Goal: Task Accomplishment & Management: Complete application form

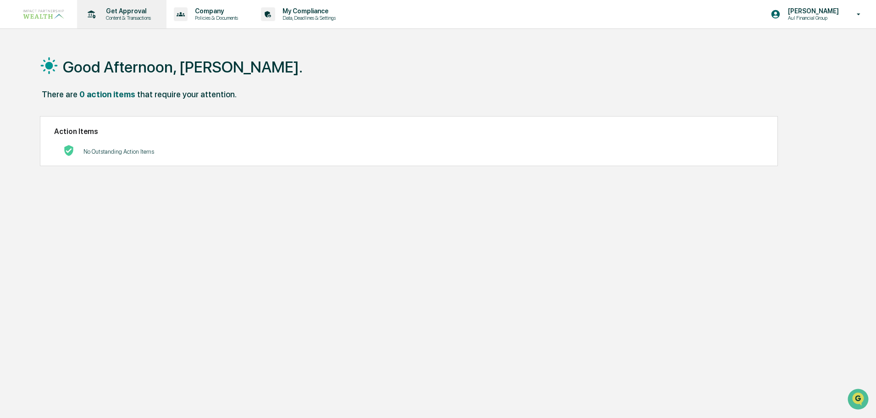
click at [119, 17] on p "Content & Transactions" at bounding box center [127, 18] width 57 height 6
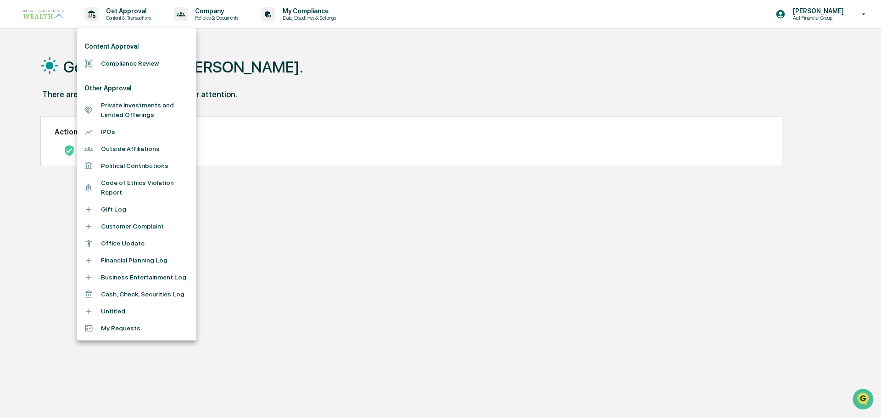
click at [370, 264] on div at bounding box center [440, 209] width 881 height 418
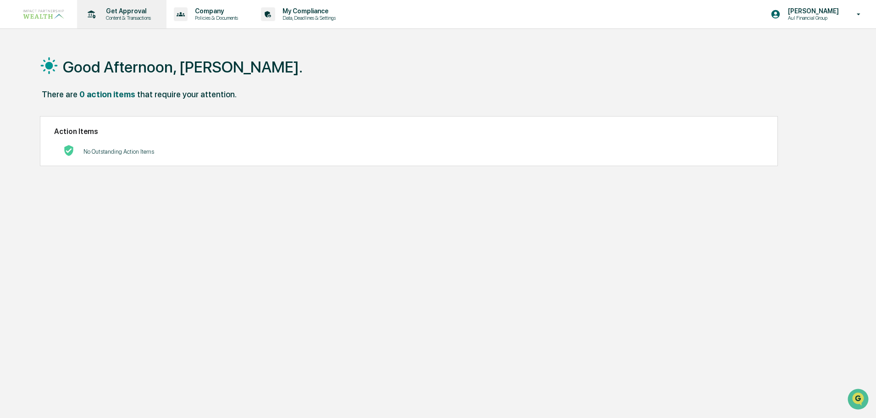
click at [130, 15] on p "Content & Transactions" at bounding box center [127, 18] width 57 height 6
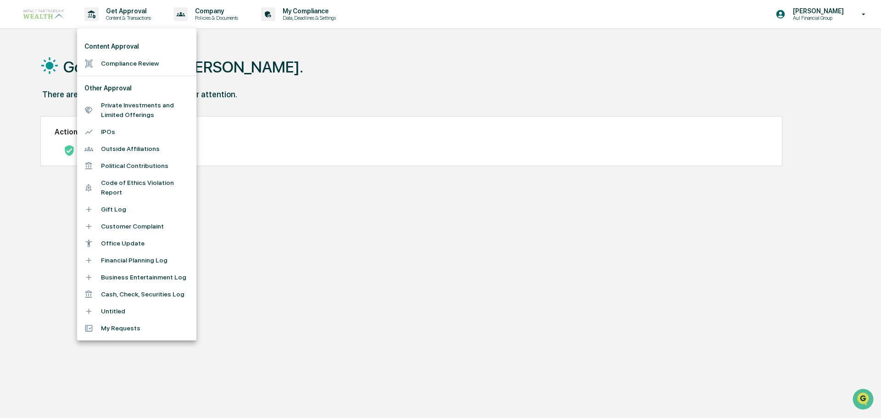
click at [138, 69] on li "Compliance Review" at bounding box center [136, 63] width 119 height 17
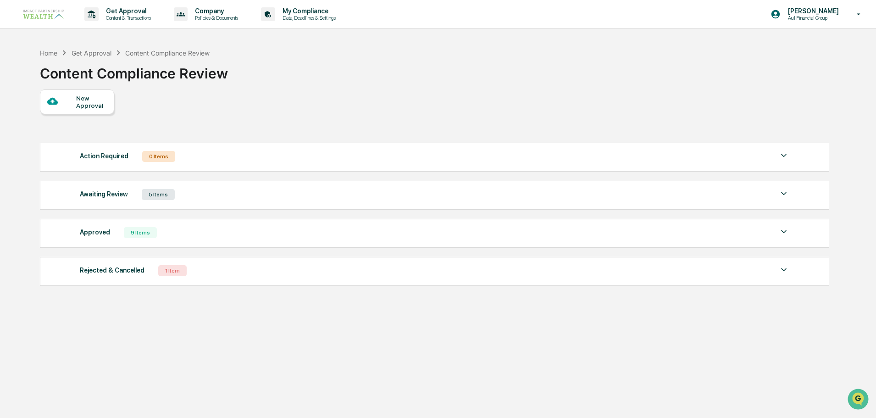
click at [108, 104] on div "New Approval" at bounding box center [77, 101] width 74 height 25
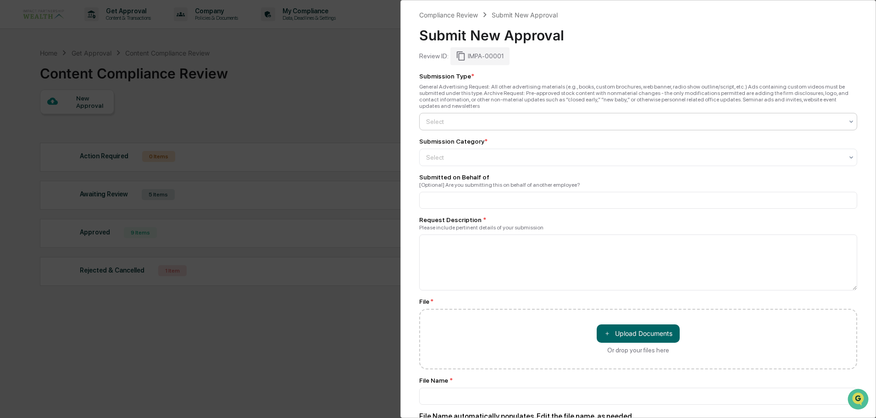
click at [471, 117] on div at bounding box center [634, 121] width 417 height 9
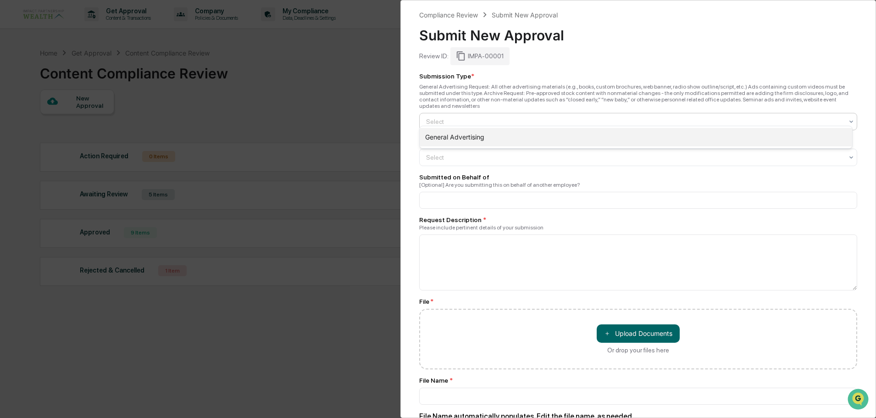
click at [463, 138] on div "General Advertising" at bounding box center [636, 137] width 432 height 18
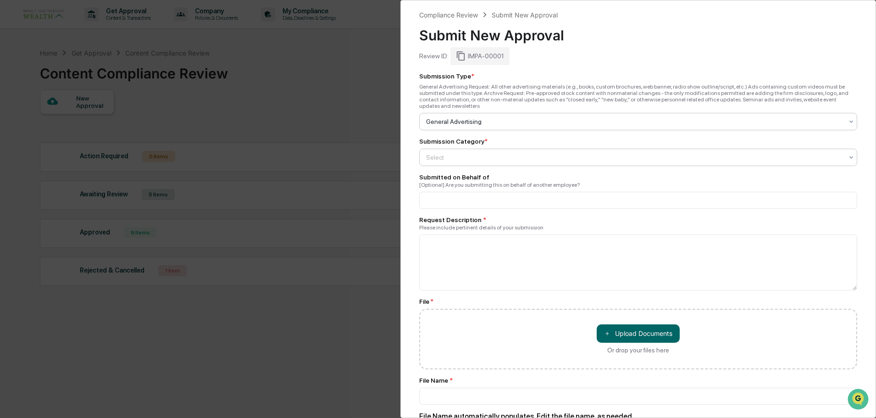
click at [471, 153] on div at bounding box center [634, 157] width 417 height 9
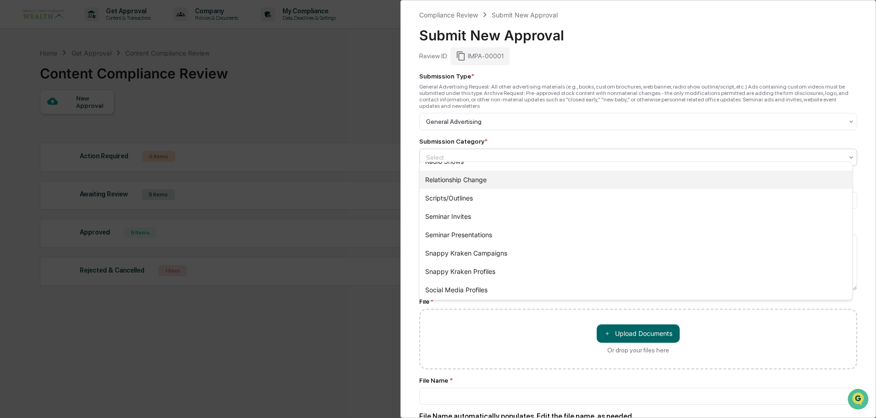
scroll to position [321, 0]
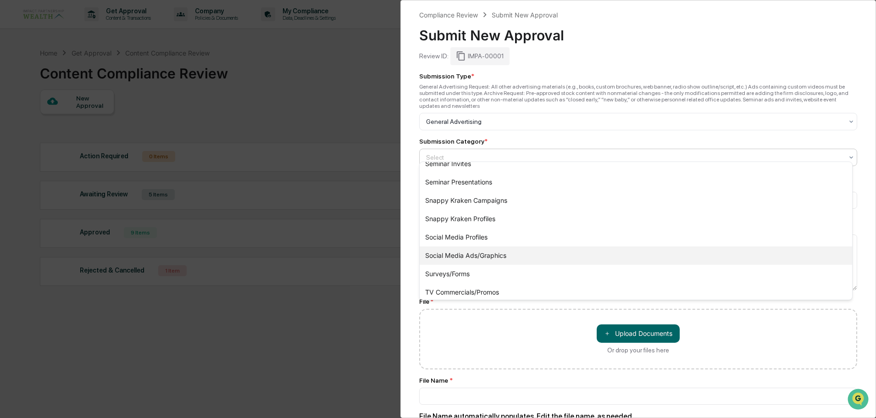
click at [464, 254] on div "Social Media Ads/Graphics" at bounding box center [636, 255] width 432 height 18
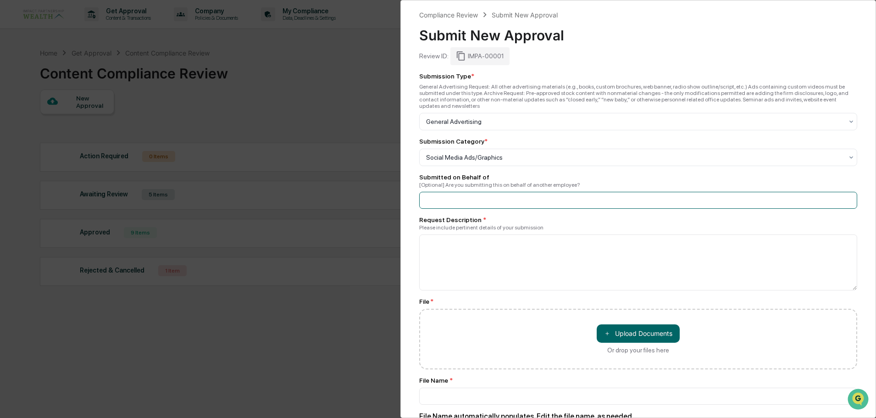
click at [466, 194] on input at bounding box center [638, 200] width 438 height 17
type input "*********"
click at [459, 241] on textarea at bounding box center [638, 262] width 438 height 56
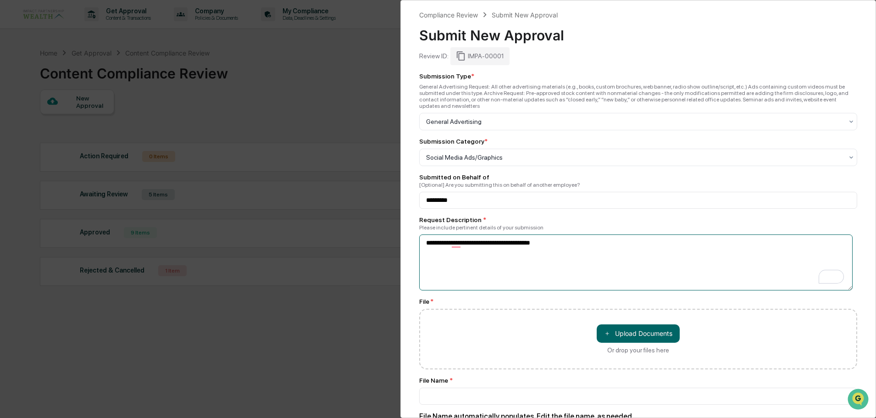
click at [565, 238] on textarea "**********" at bounding box center [635, 262] width 433 height 56
paste textarea "**********"
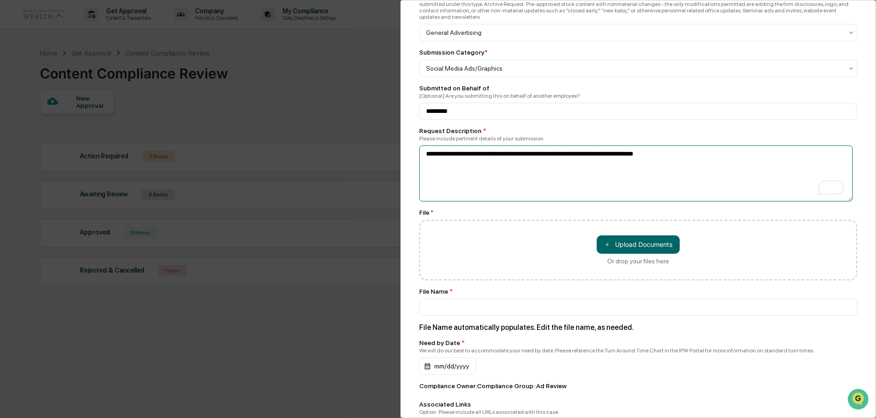
scroll to position [138, 0]
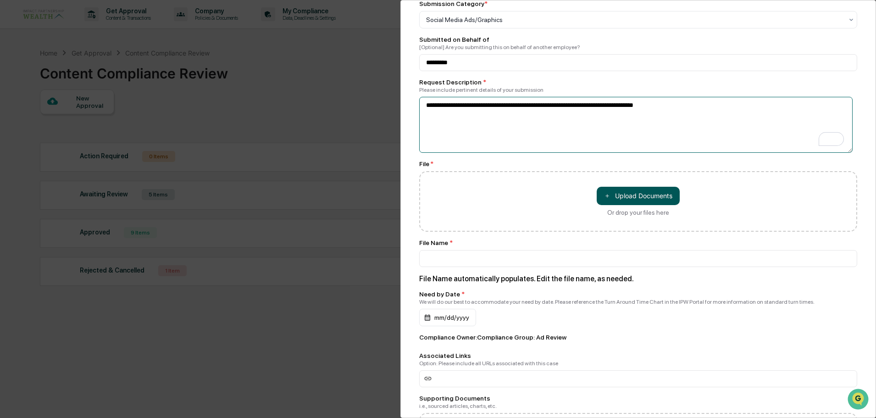
type textarea "**********"
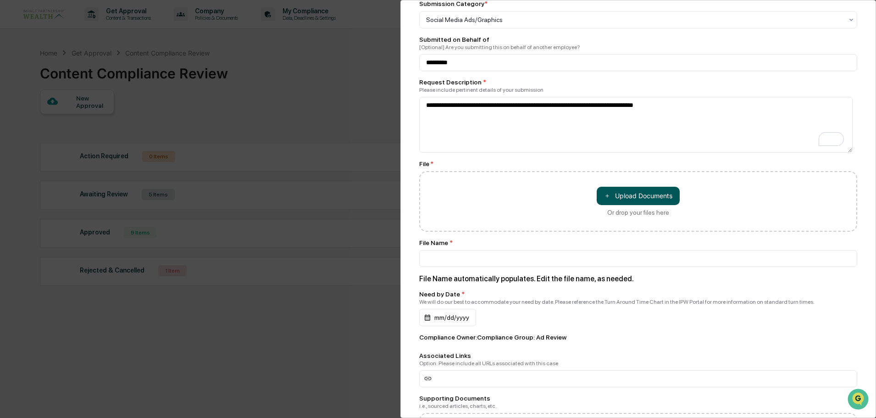
click at [667, 192] on button "＋ Upload Documents" at bounding box center [638, 196] width 83 height 18
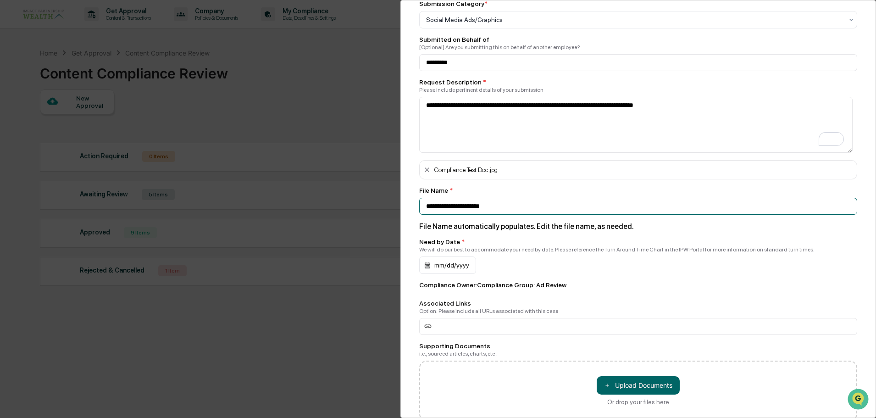
drag, startPoint x: 522, startPoint y: 200, endPoint x: 407, endPoint y: 191, distance: 115.9
click at [407, 191] on div "**********" at bounding box center [638, 209] width 476 height 418
drag, startPoint x: 592, startPoint y: 199, endPoint x: 424, endPoint y: 197, distance: 167.9
click at [424, 198] on input "**********" at bounding box center [638, 206] width 438 height 17
drag, startPoint x: 430, startPoint y: 197, endPoint x: 748, endPoint y: 198, distance: 318.3
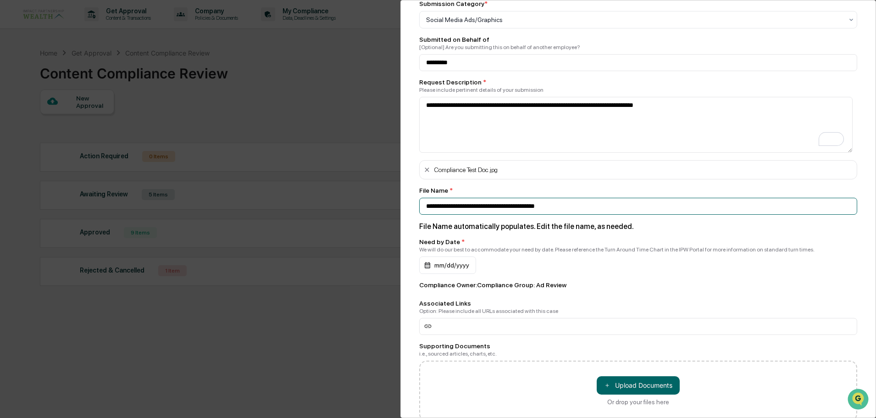
click at [748, 198] on input "**********" at bounding box center [638, 206] width 438 height 17
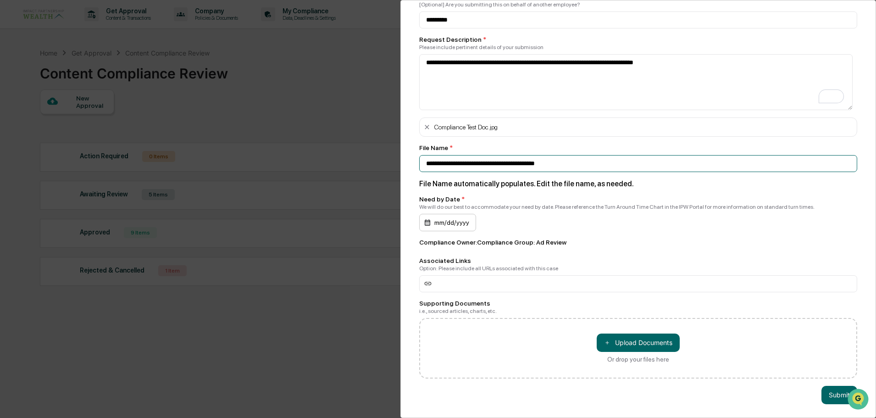
type input "**********"
click at [464, 215] on div "mm/dd/yyyy" at bounding box center [447, 222] width 57 height 17
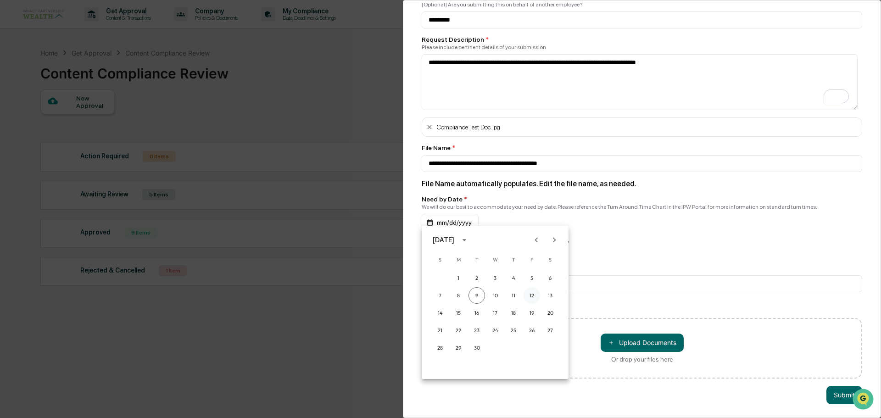
click at [533, 295] on button "12" at bounding box center [531, 295] width 17 height 17
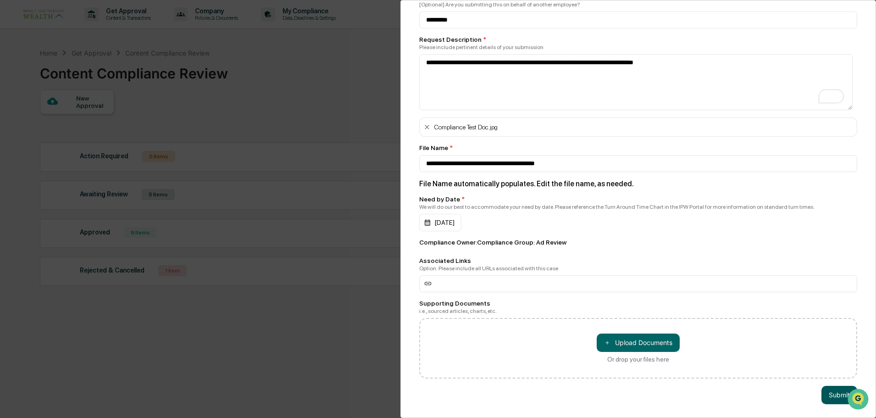
click at [838, 390] on button "Submit" at bounding box center [839, 395] width 36 height 18
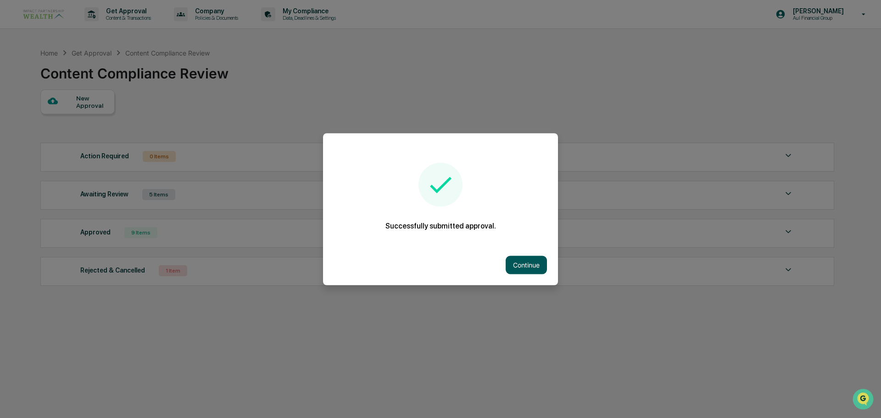
click at [526, 265] on button "Continue" at bounding box center [525, 264] width 41 height 18
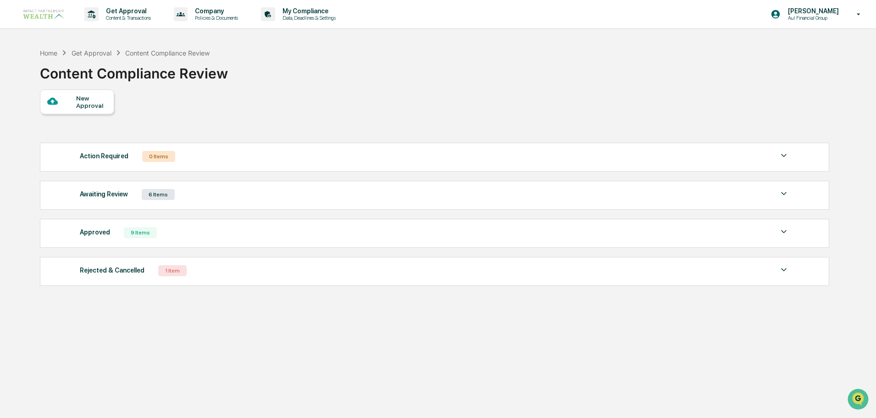
click at [155, 193] on div "6 Items" at bounding box center [158, 194] width 33 height 11
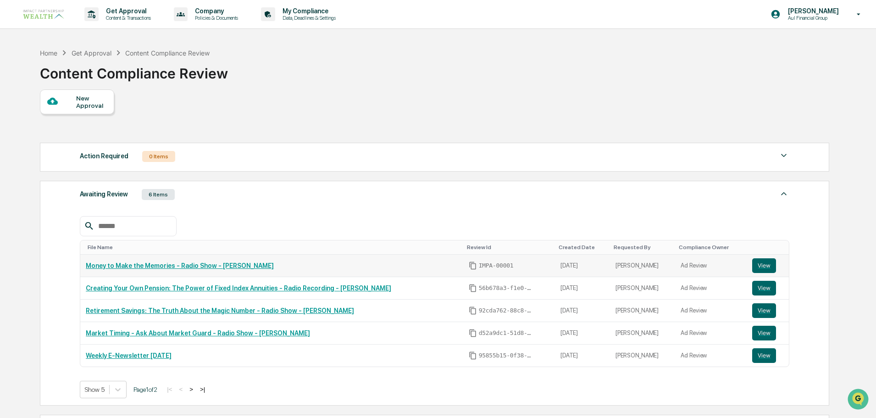
click at [177, 265] on link "Money to Make the Memories - Radio Show - [PERSON_NAME]" at bounding box center [180, 265] width 188 height 7
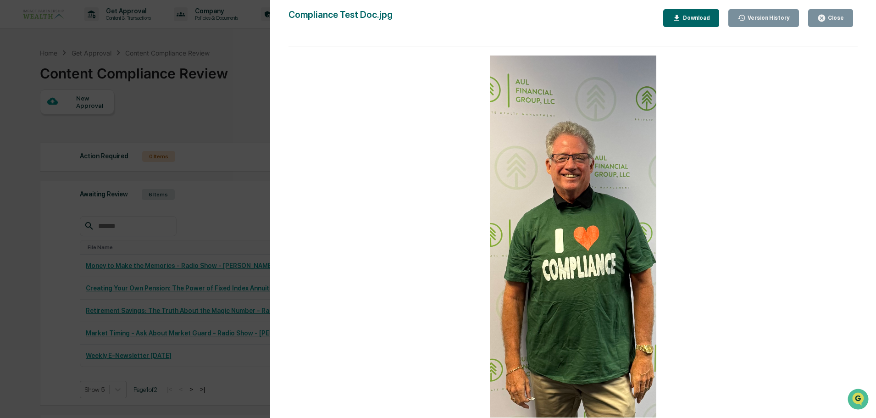
click at [847, 21] on button "Close" at bounding box center [830, 18] width 45 height 18
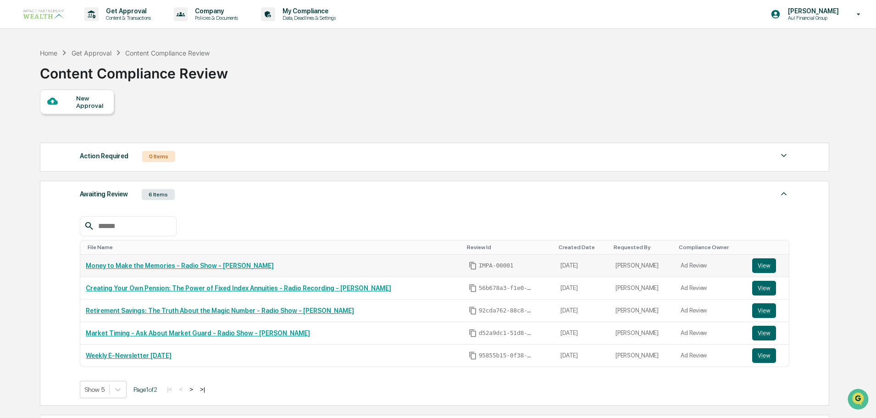
click at [747, 262] on td "View" at bounding box center [768, 266] width 42 height 22
click at [768, 266] on button "View" at bounding box center [764, 265] width 24 height 15
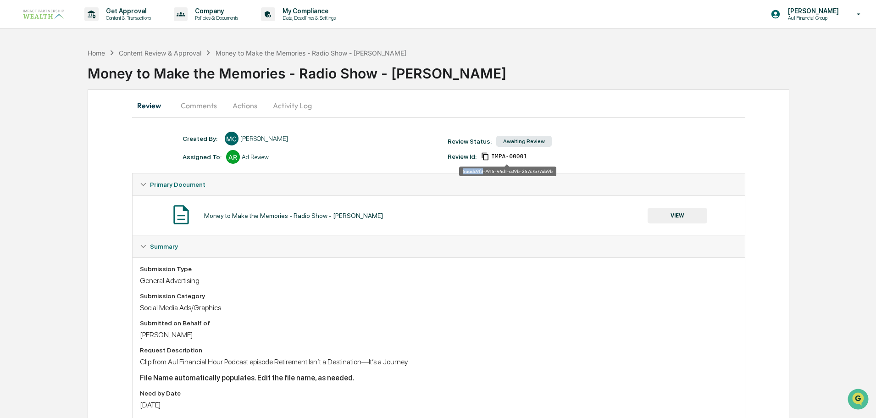
drag, startPoint x: 483, startPoint y: 172, endPoint x: 459, endPoint y: 172, distance: 24.3
click at [459, 172] on div "5aadc9f3-7915-44d1-a39b-257c7577ab9b" at bounding box center [507, 171] width 97 height 10
click at [503, 157] on span "IMPA-00001" at bounding box center [509, 156] width 36 height 7
click at [487, 157] on icon at bounding box center [485, 156] width 8 height 8
click at [487, 158] on icon at bounding box center [485, 157] width 6 height 8
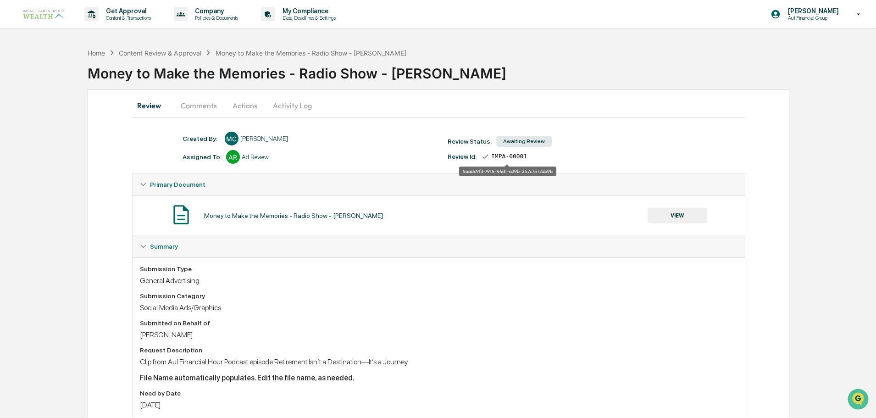
click at [503, 156] on span "IMPA-00001" at bounding box center [509, 156] width 36 height 7
drag, startPoint x: 483, startPoint y: 172, endPoint x: 463, endPoint y: 172, distance: 20.2
click at [463, 172] on div "5aadc9f3-7915-44d1-a39b-257c7577ab9b" at bounding box center [507, 171] width 97 height 10
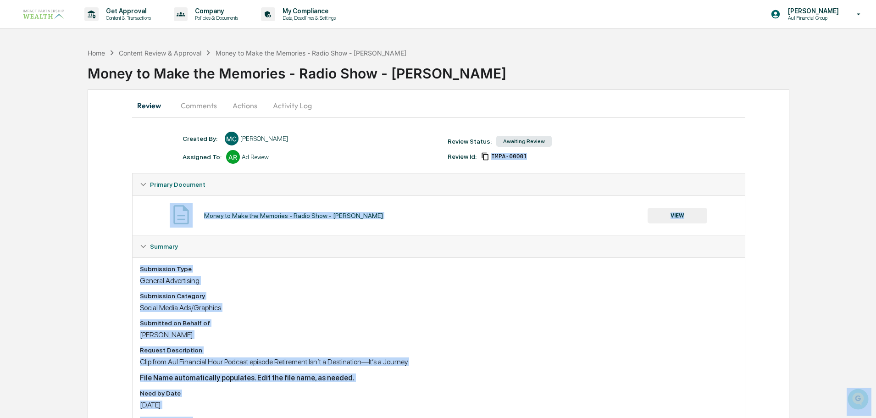
drag, startPoint x: 550, startPoint y: 172, endPoint x: 478, endPoint y: 166, distance: 72.2
click at [501, 155] on span "IMPA-00001" at bounding box center [509, 156] width 36 height 7
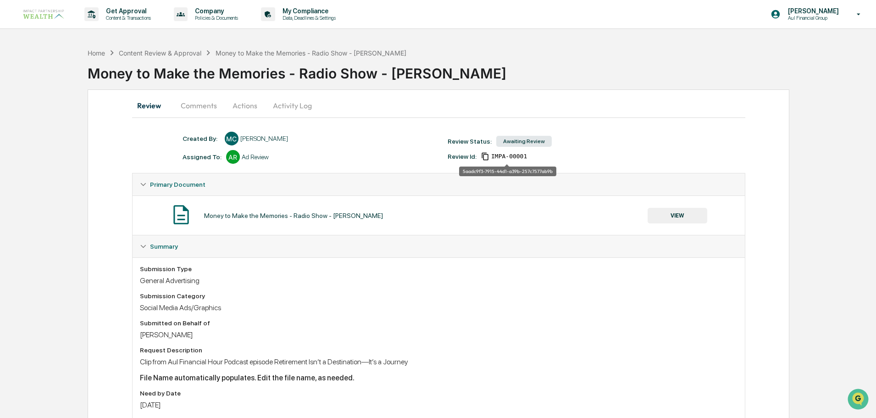
click at [503, 170] on div "5aadc9f3-7915-44d1-a39b-257c7577ab9b" at bounding box center [507, 171] width 97 height 10
copy div "5aadc9f3-7915-44d1-a39b-257c7577ab9b"
click at [98, 216] on div "Review Comments Actions Activity Log Created By: ‎ ‎ MC Meghan Caviris Assigned…" at bounding box center [439, 283] width 702 height 388
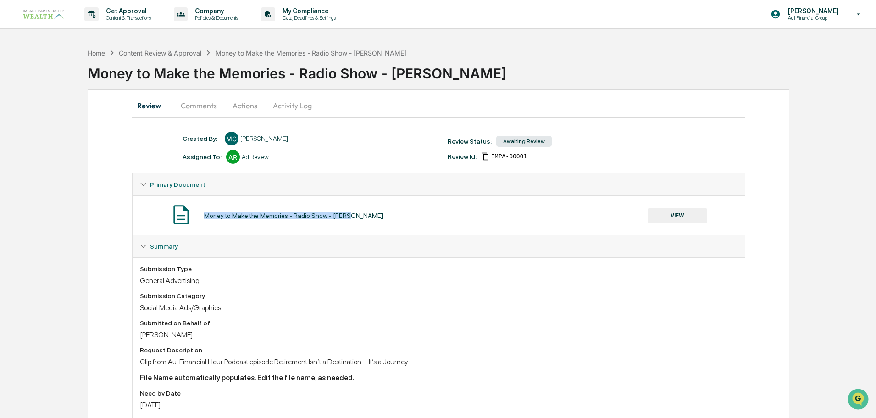
drag, startPoint x: 374, startPoint y: 216, endPoint x: 205, endPoint y: 218, distance: 169.2
click at [201, 217] on div "Money to Make the Memories - Radio Show - Steve VIEW" at bounding box center [439, 215] width 598 height 24
copy div "Money to Make the Memories - Radio Show - [PERSON_NAME]"
click at [240, 107] on button "Actions" at bounding box center [244, 105] width 41 height 22
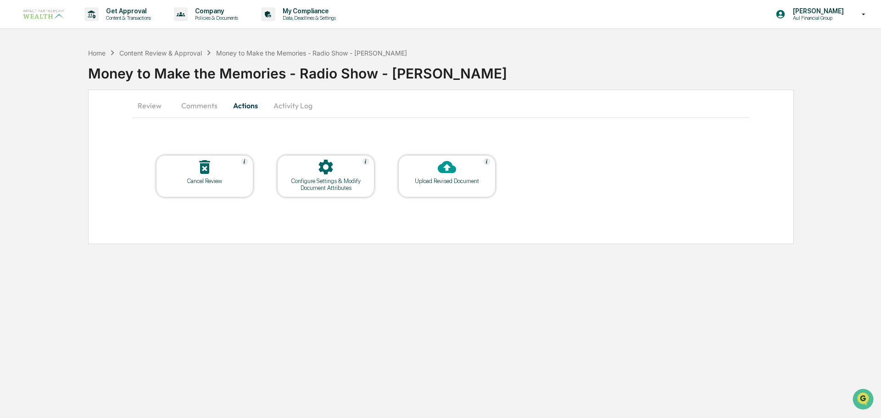
click at [443, 187] on div "Upload Revised Document" at bounding box center [446, 176] width 97 height 42
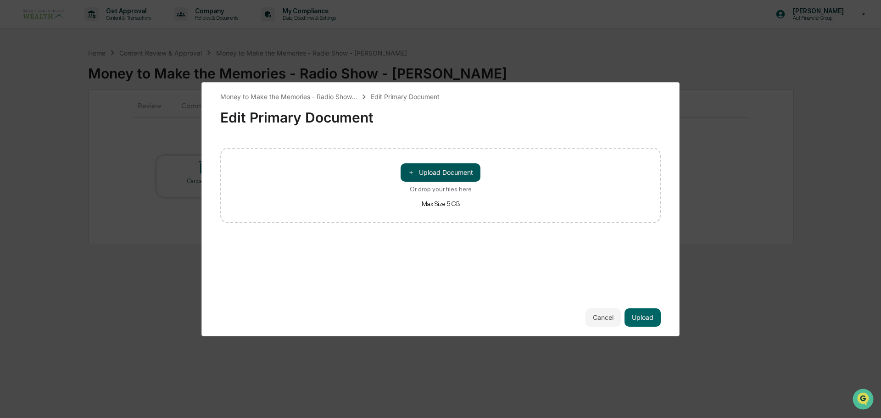
click at [456, 170] on button "＋ Upload Document" at bounding box center [440, 172] width 80 height 18
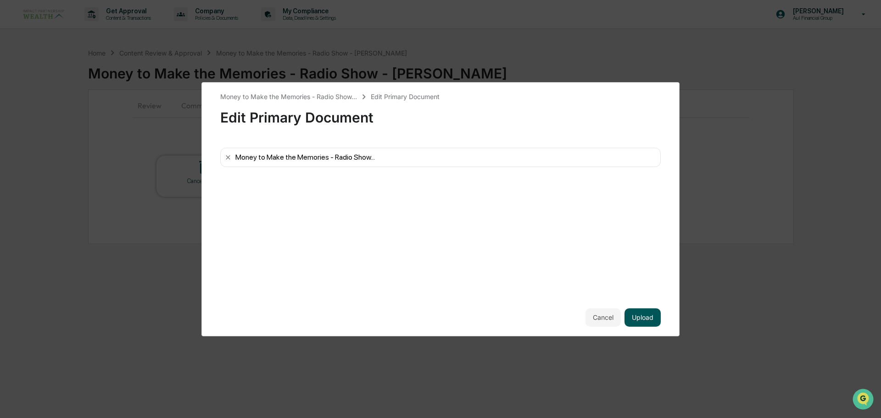
click at [658, 320] on button "Upload" at bounding box center [642, 317] width 36 height 18
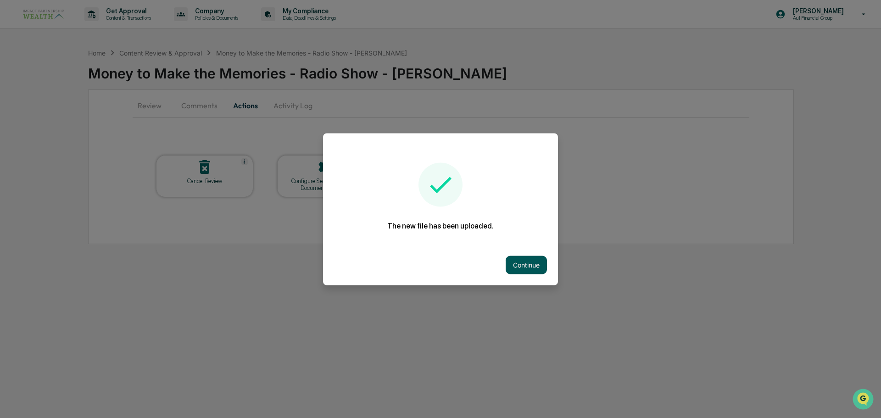
click at [520, 266] on button "Continue" at bounding box center [525, 264] width 41 height 18
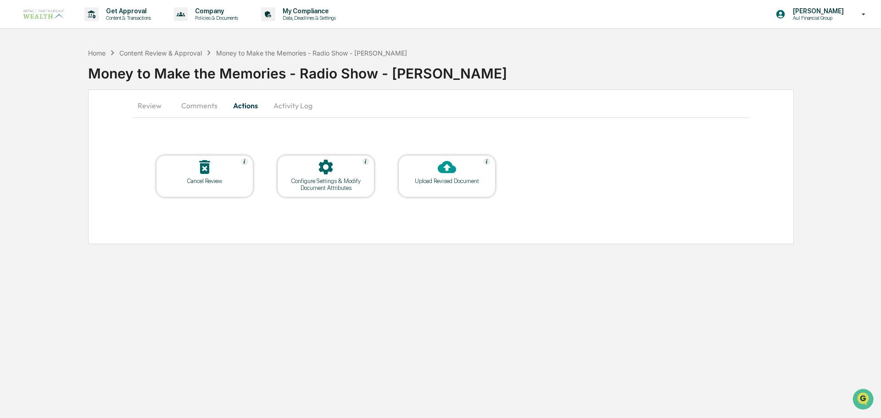
click at [141, 107] on button "Review" at bounding box center [153, 105] width 41 height 22
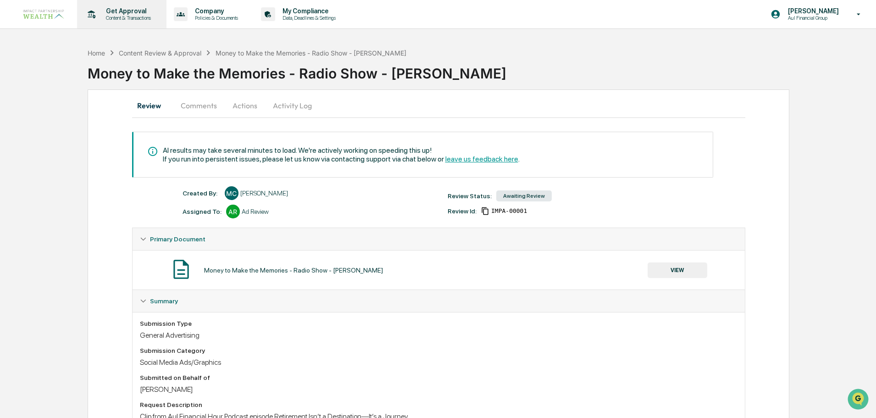
click at [133, 19] on p "Content & Transactions" at bounding box center [127, 18] width 57 height 6
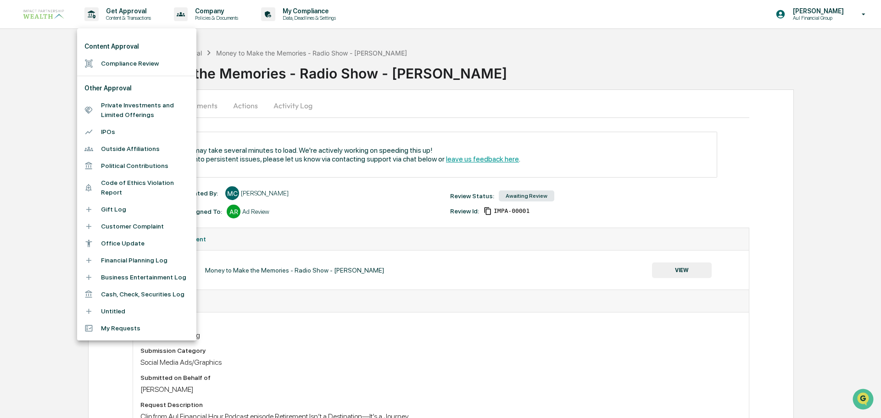
click at [133, 67] on li "Compliance Review" at bounding box center [136, 63] width 119 height 17
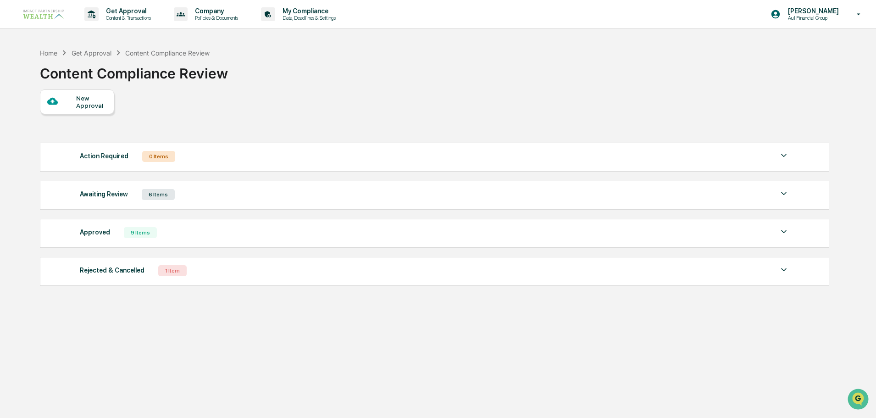
click at [172, 192] on div "Awaiting Review 6 Items" at bounding box center [434, 194] width 709 height 13
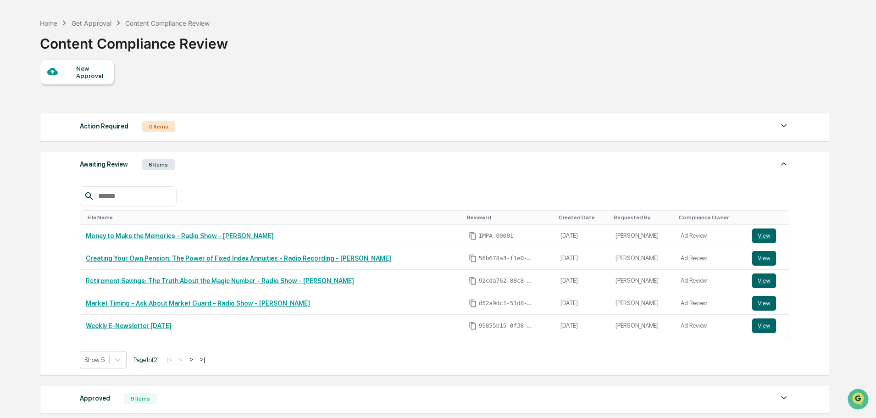
scroll to position [46, 0]
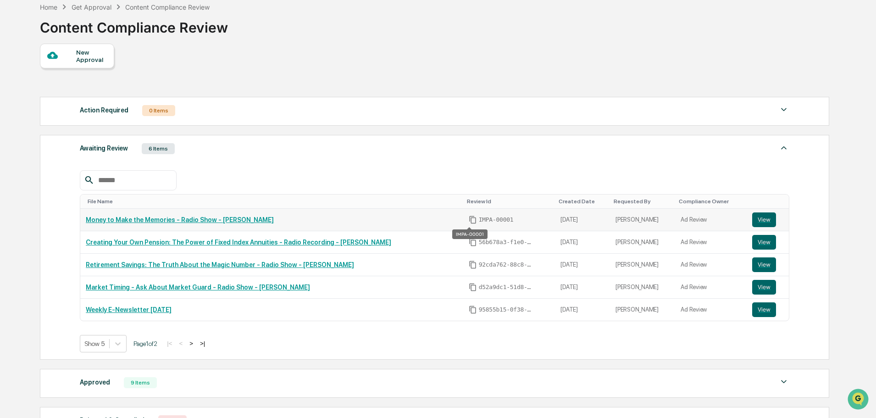
click at [479, 220] on span "IMPA-00001" at bounding box center [496, 219] width 35 height 7
click at [193, 217] on link "Money to Make the Memories - Radio Show - [PERSON_NAME]" at bounding box center [180, 219] width 188 height 7
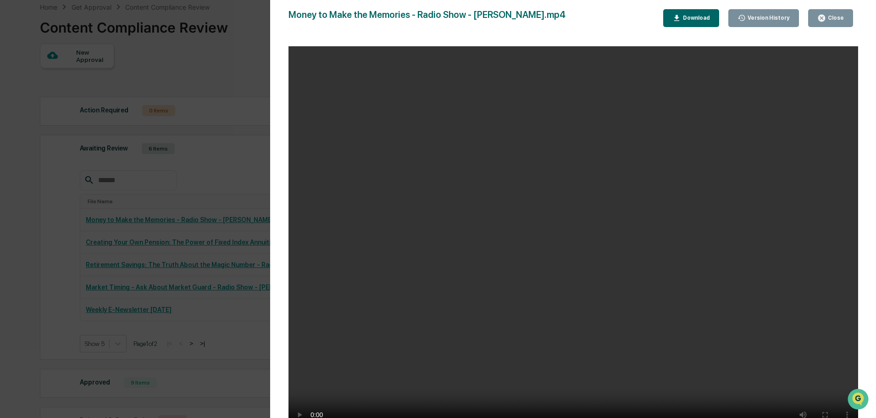
click at [836, 21] on div "Close" at bounding box center [835, 18] width 18 height 6
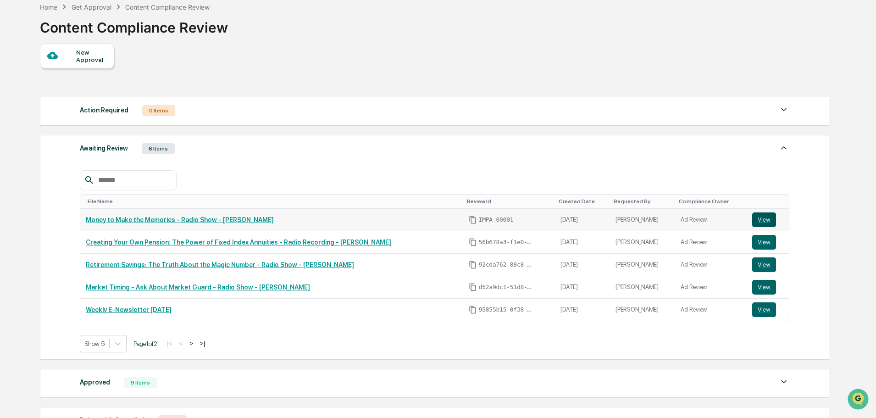
click at [758, 223] on button "View" at bounding box center [764, 219] width 24 height 15
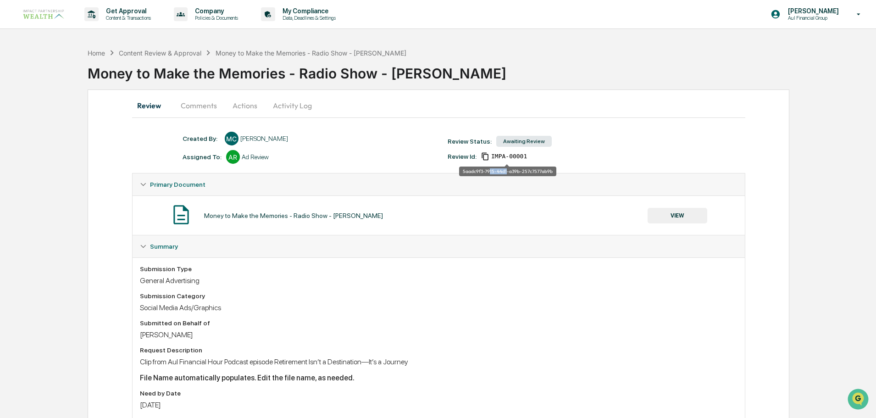
drag, startPoint x: 506, startPoint y: 171, endPoint x: 488, endPoint y: 172, distance: 17.9
click at [488, 172] on div "5aadc9f3-7915-44d1-a39b-257c7577ab9b" at bounding box center [507, 171] width 97 height 10
drag, startPoint x: 463, startPoint y: 173, endPoint x: 554, endPoint y: 170, distance: 91.3
click at [554, 170] on div "5aadc9f3-7915-44d1-a39b-257c7577ab9b" at bounding box center [507, 171] width 97 height 10
copy div "5aadc9f3-7915-44d1-a39b-257c7577ab9b"
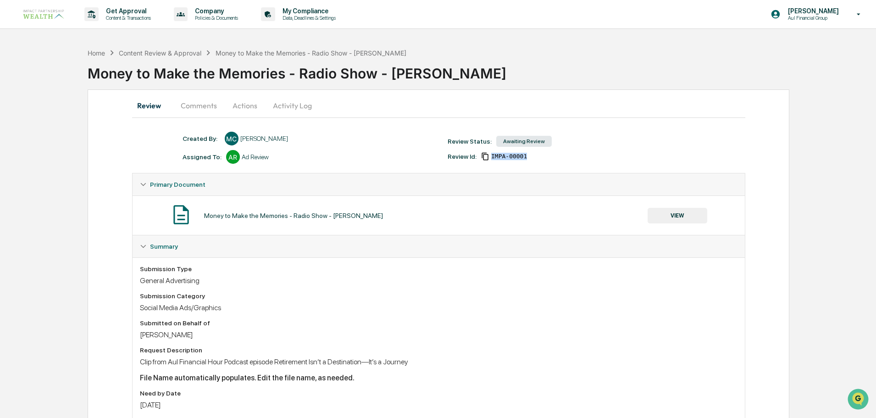
drag, startPoint x: 522, startPoint y: 157, endPoint x: 487, endPoint y: 156, distance: 34.9
click at [487, 156] on div "IMPA-00001" at bounding box center [504, 156] width 46 height 8
copy span "IMPA-00001"
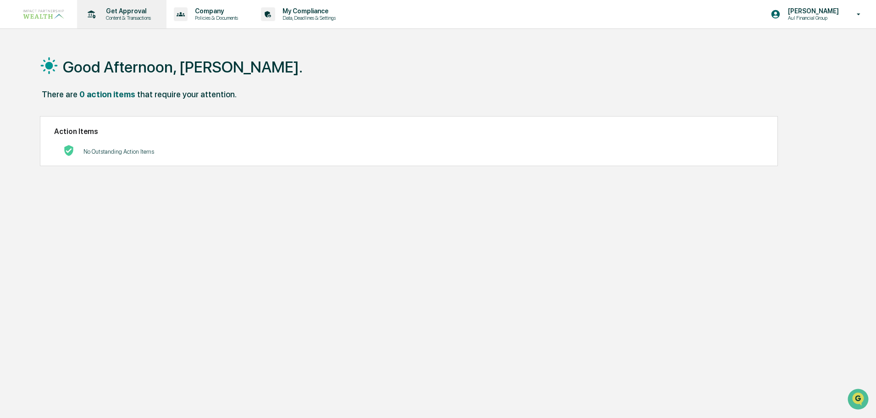
click at [108, 14] on p "Get Approval" at bounding box center [127, 10] width 57 height 7
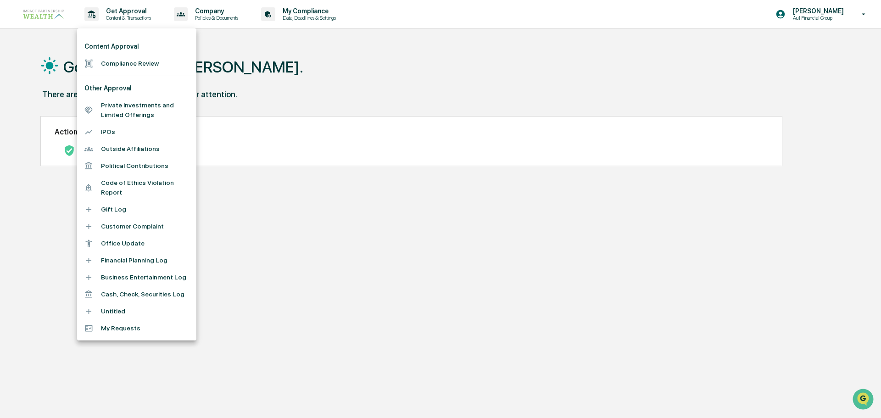
click at [131, 66] on li "Compliance Review" at bounding box center [136, 63] width 119 height 17
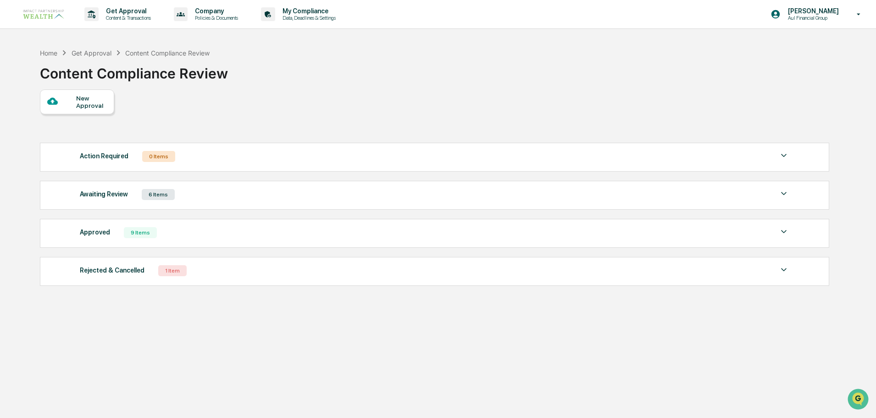
click at [157, 192] on div "6 Items" at bounding box center [158, 194] width 33 height 11
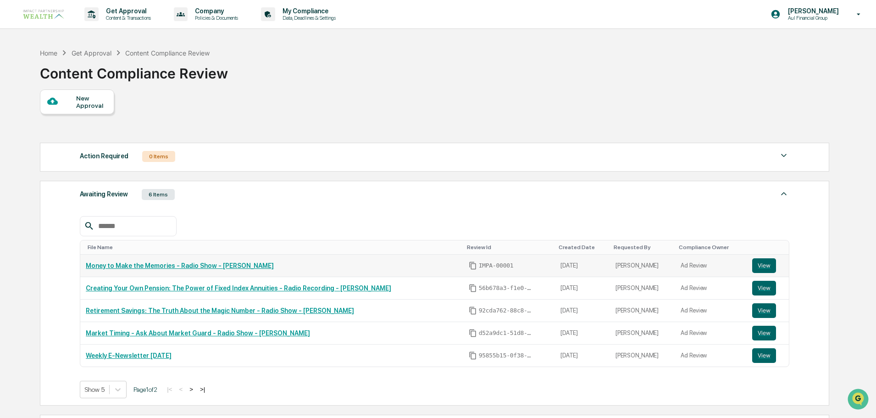
click at [199, 267] on link "Money to Make the Memories - Radio Show - [PERSON_NAME]" at bounding box center [180, 265] width 188 height 7
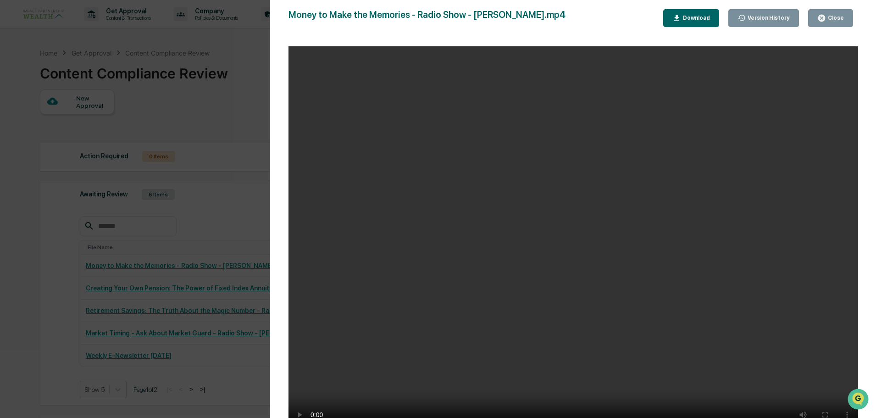
click at [840, 21] on div "Close" at bounding box center [835, 18] width 18 height 6
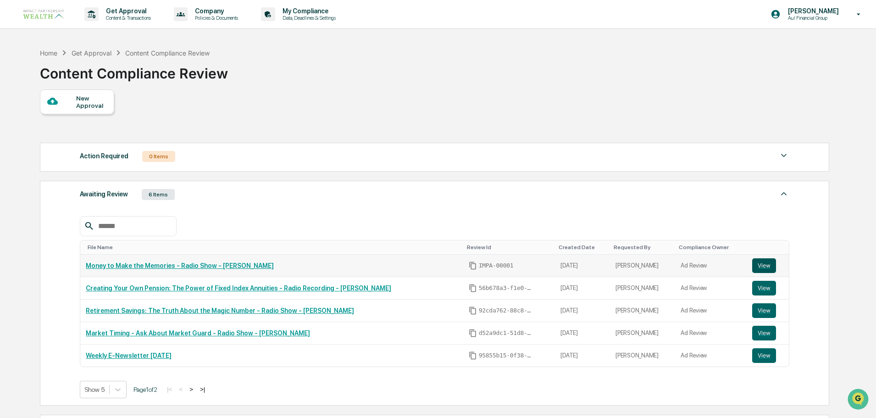
click at [763, 263] on button "View" at bounding box center [764, 265] width 24 height 15
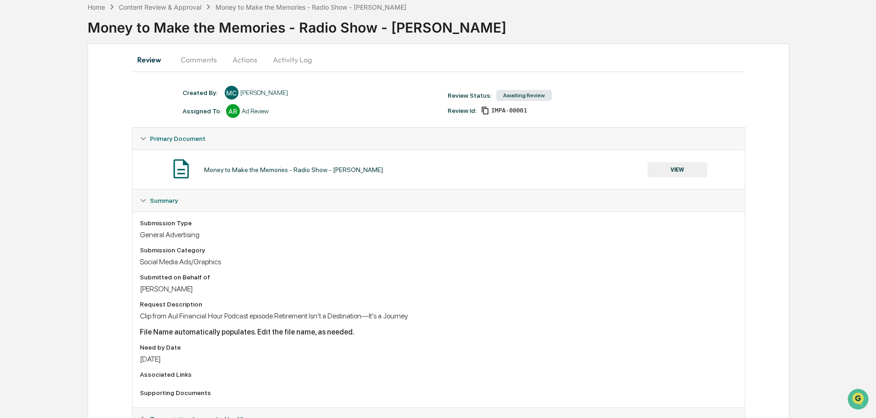
scroll to position [82, 0]
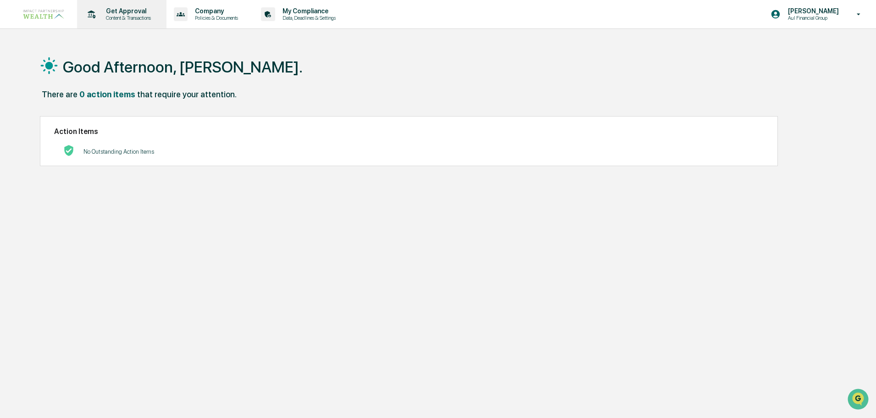
click at [109, 14] on p "Get Approval" at bounding box center [127, 10] width 57 height 7
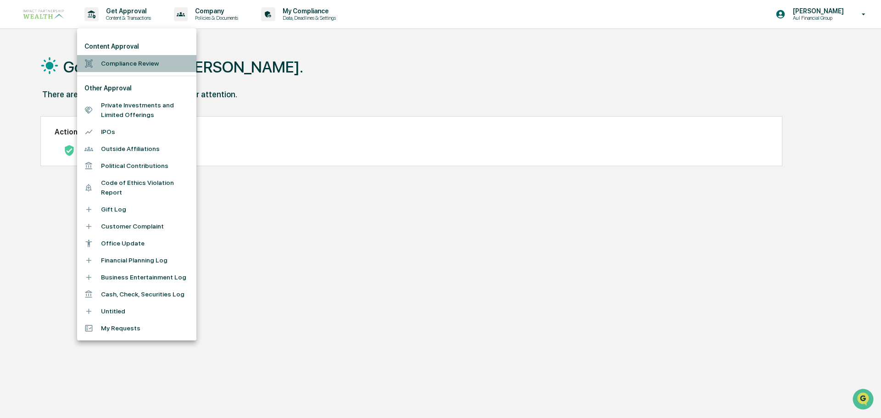
click at [122, 60] on li "Compliance Review" at bounding box center [136, 63] width 119 height 17
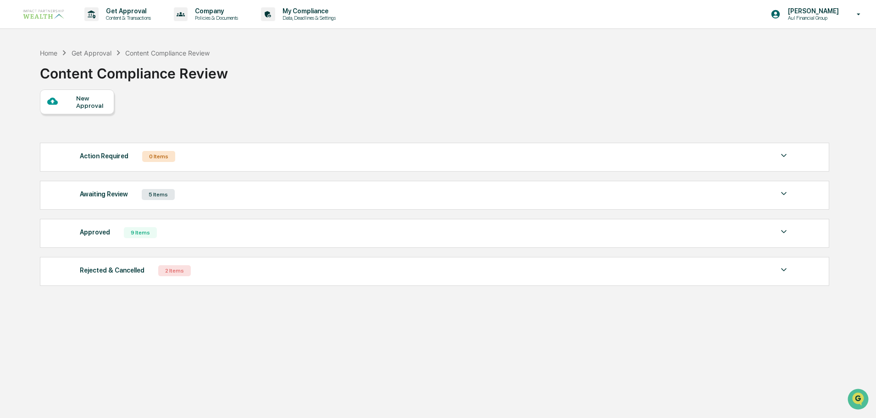
click at [162, 197] on div "5 Items" at bounding box center [158, 194] width 33 height 11
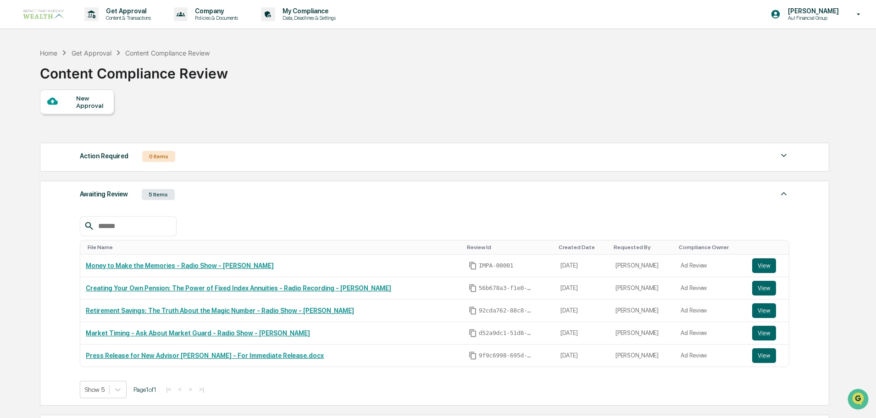
scroll to position [92, 0]
